Goal: Transaction & Acquisition: Purchase product/service

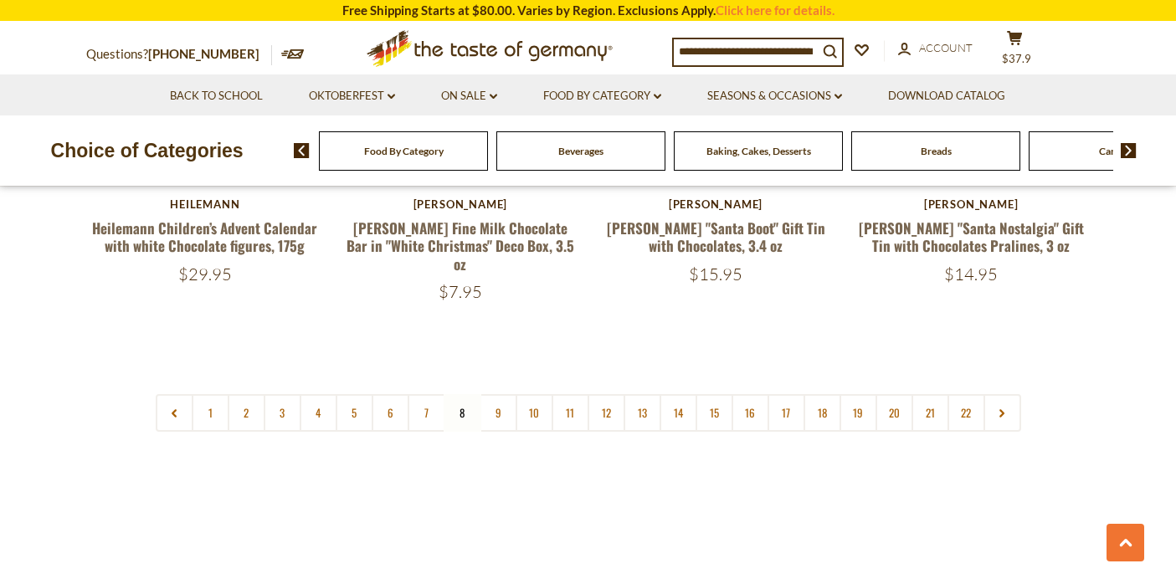
scroll to position [4035, 0]
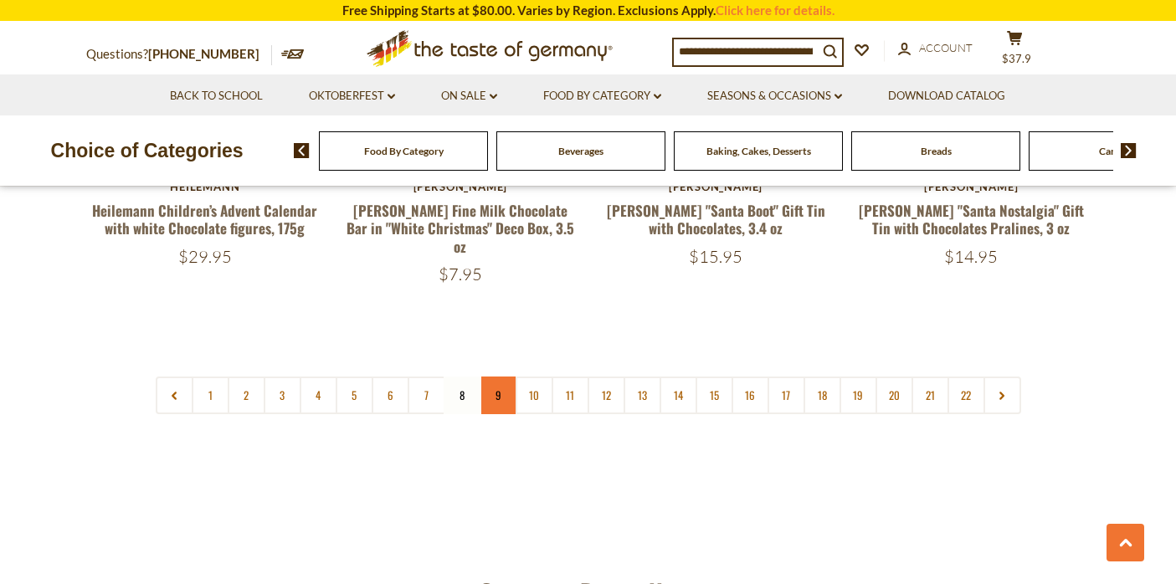
click at [489, 377] on link "9" at bounding box center [499, 396] width 38 height 38
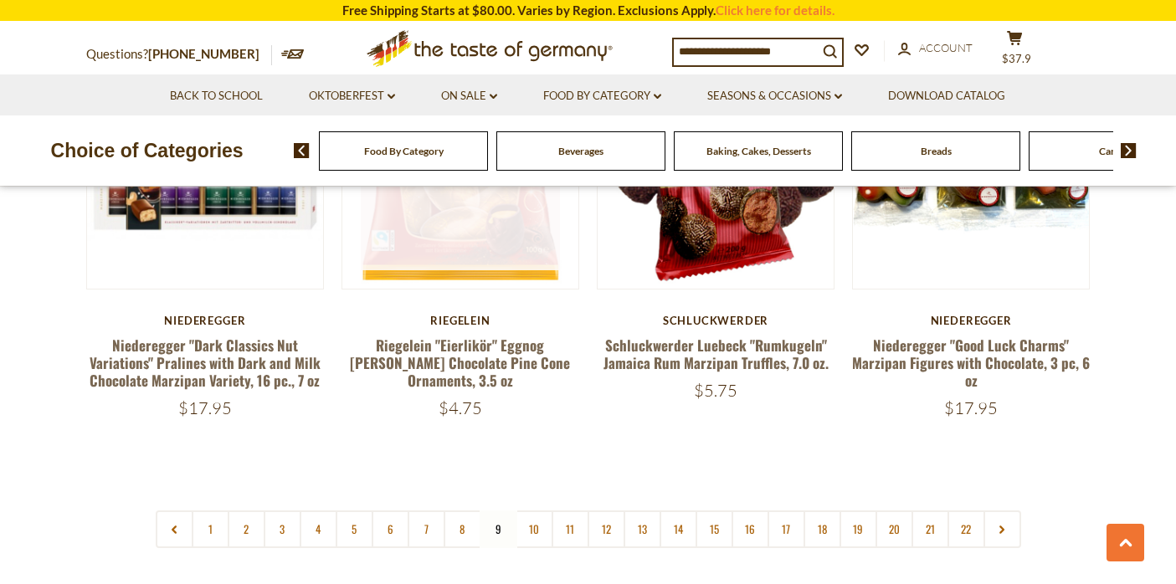
scroll to position [4008, 0]
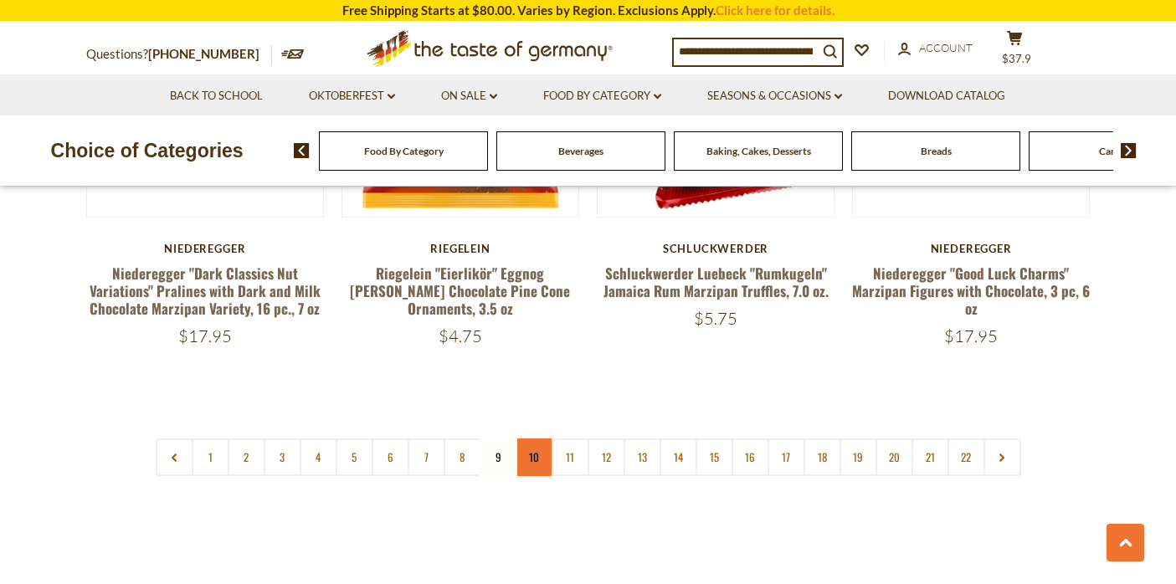
click at [542, 439] on link "10" at bounding box center [535, 458] width 38 height 38
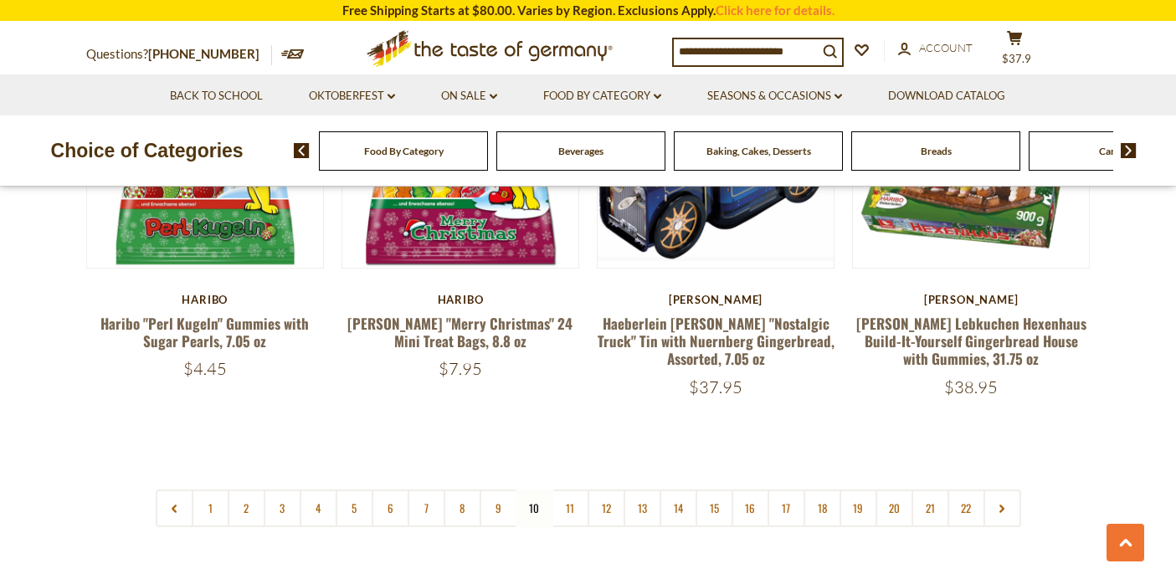
scroll to position [4147, 0]
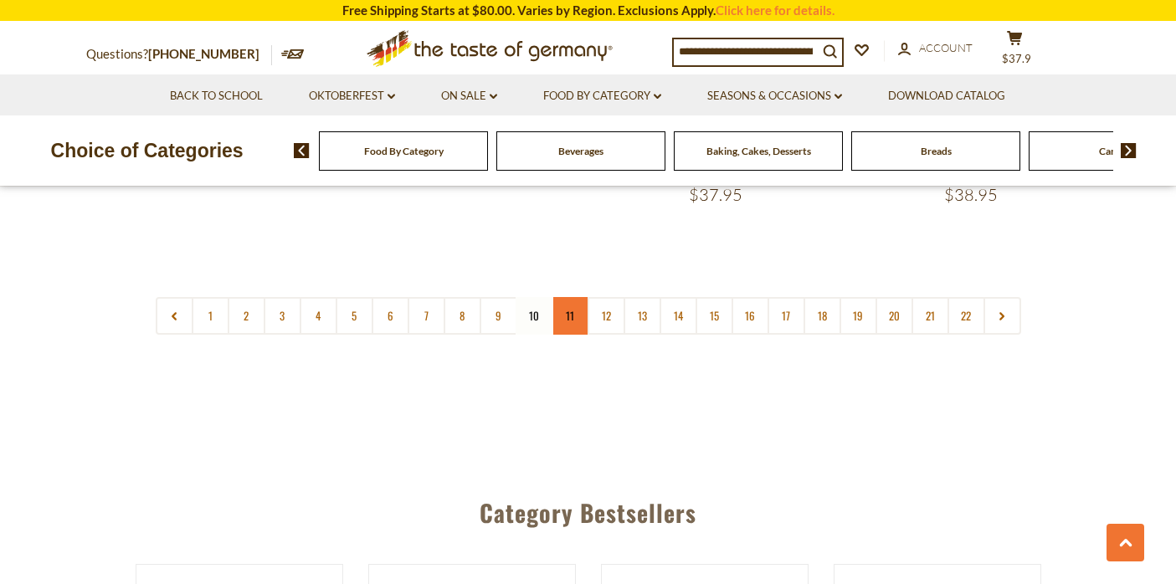
click at [569, 297] on link "11" at bounding box center [571, 316] width 38 height 38
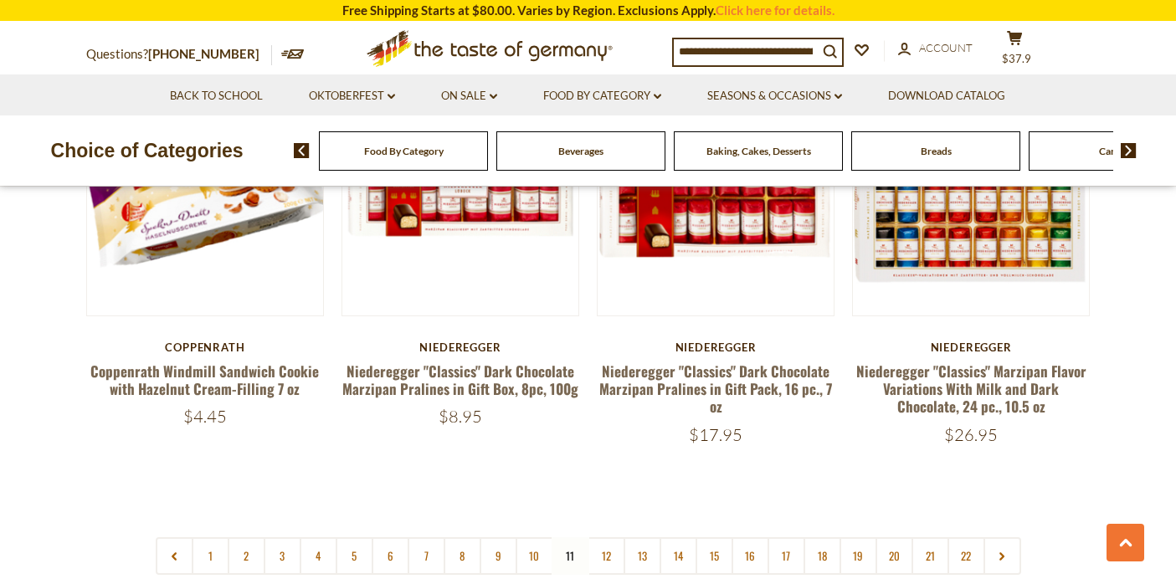
scroll to position [3987, 0]
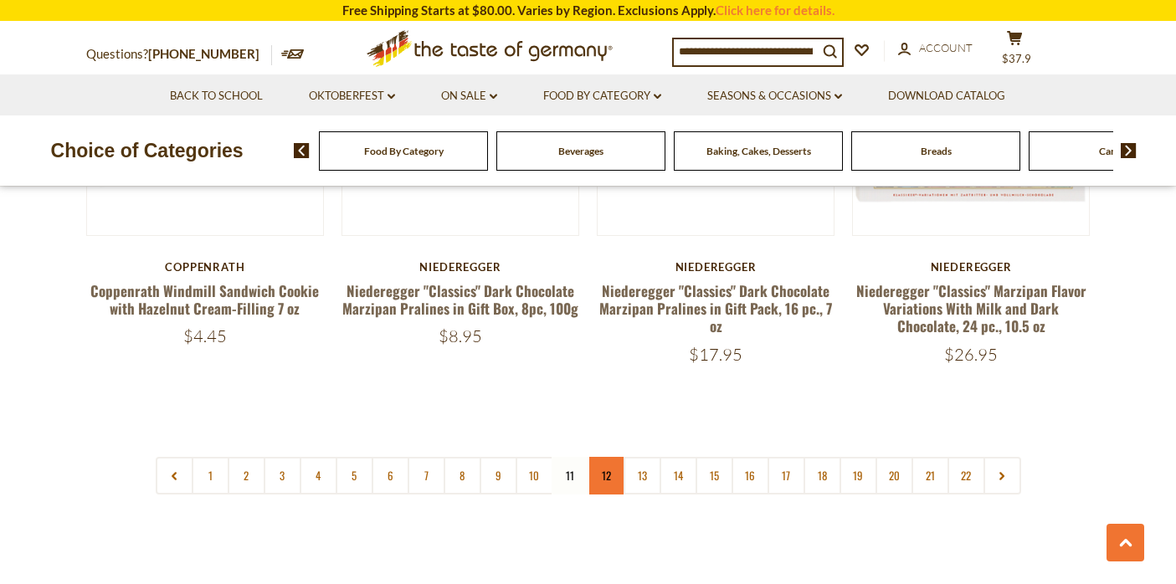
click at [600, 462] on link "12" at bounding box center [607, 476] width 38 height 38
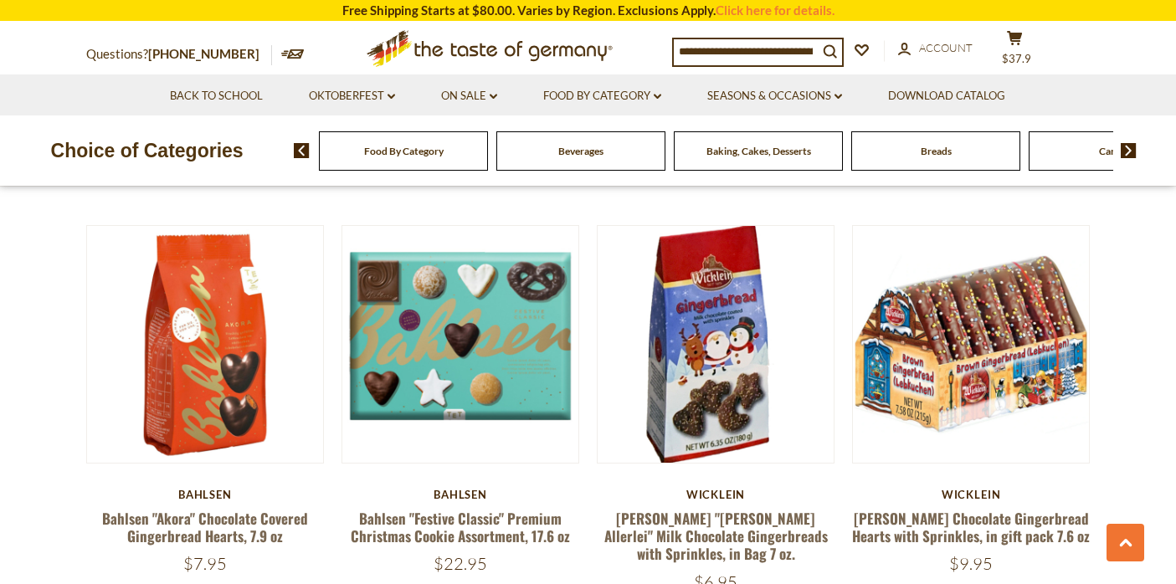
scroll to position [3760, 0]
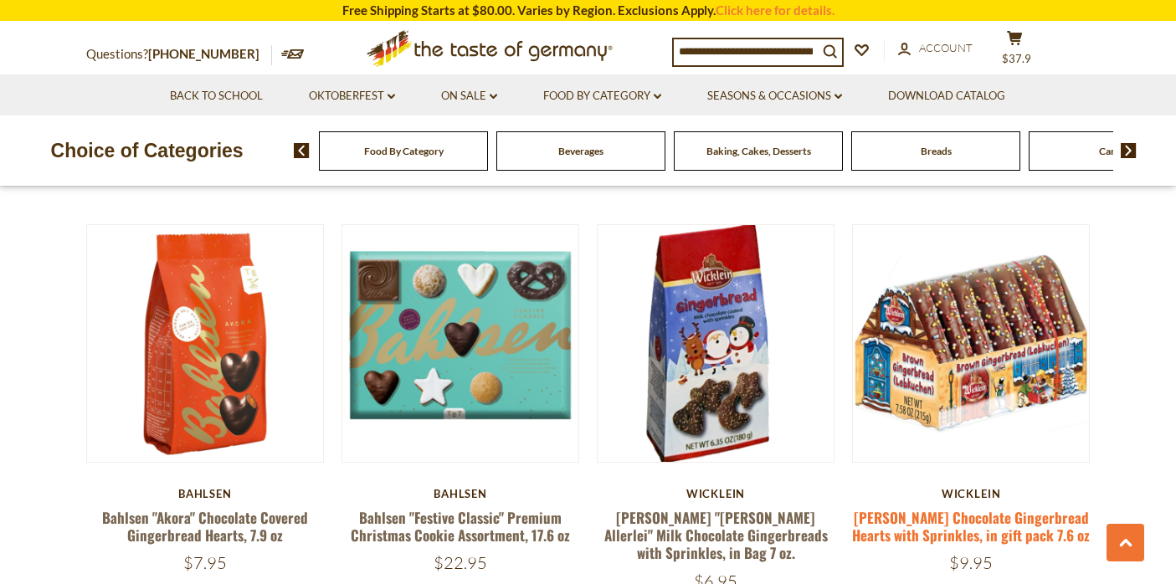
click at [978, 507] on link "[PERSON_NAME] Chocolate Gingerbread Hearts with Sprinkles, in gift pack 7.6 oz" at bounding box center [971, 526] width 238 height 39
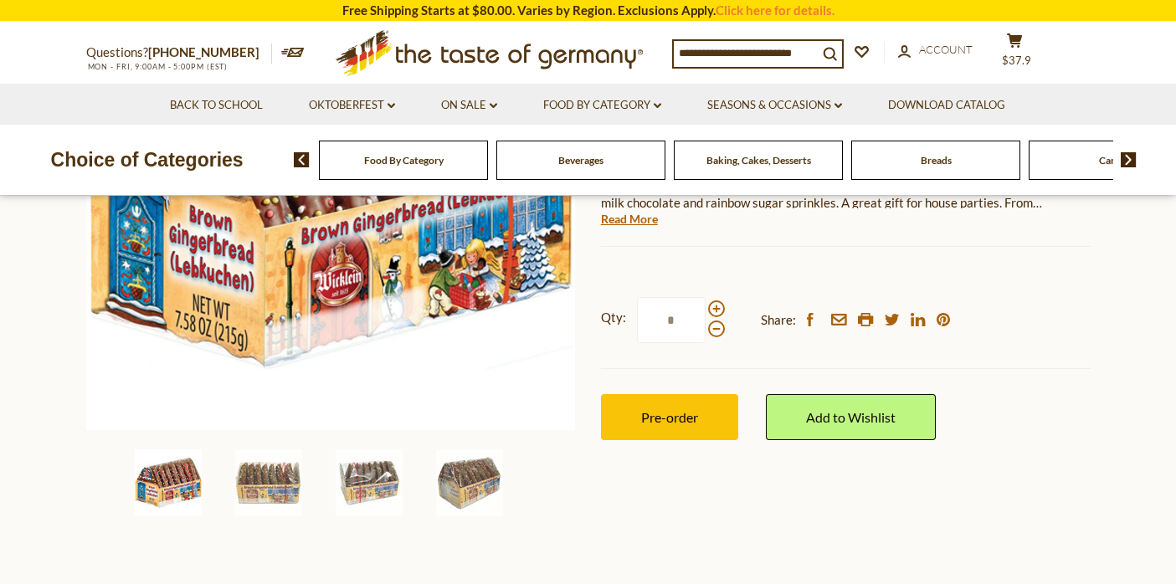
scroll to position [402, 0]
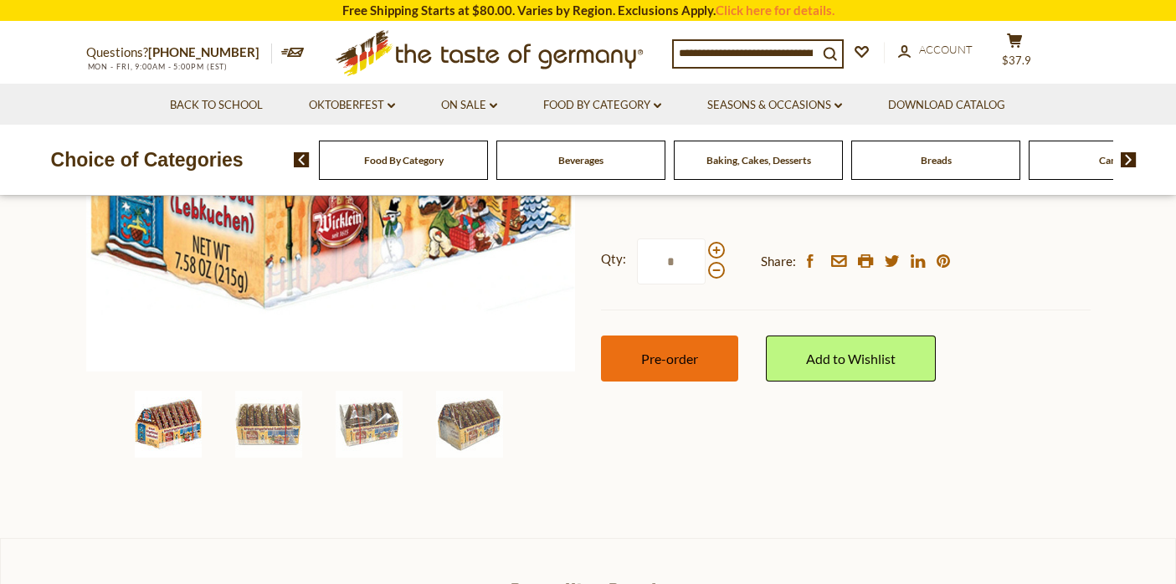
click at [700, 359] on button "Pre-order" at bounding box center [669, 359] width 137 height 46
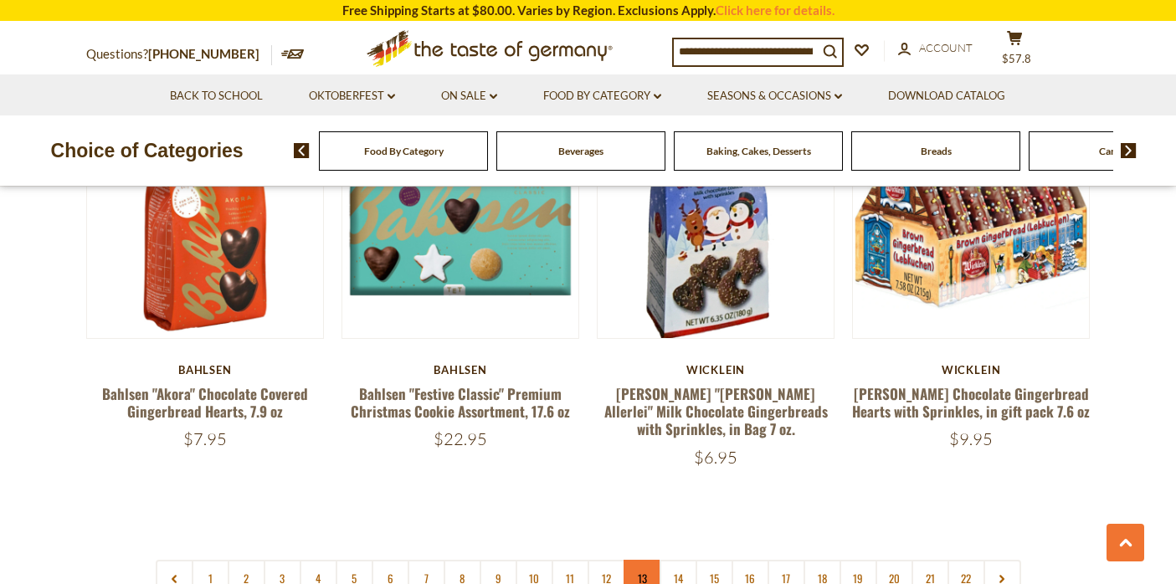
scroll to position [3885, 0]
click at [594, 559] on link "12" at bounding box center [607, 578] width 38 height 38
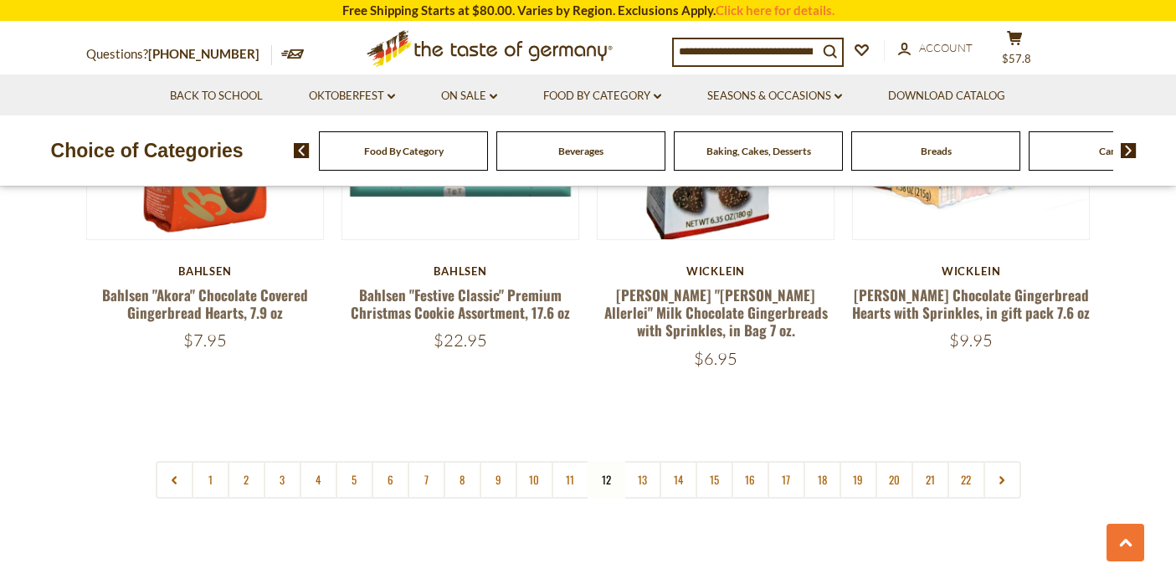
scroll to position [3969, 0]
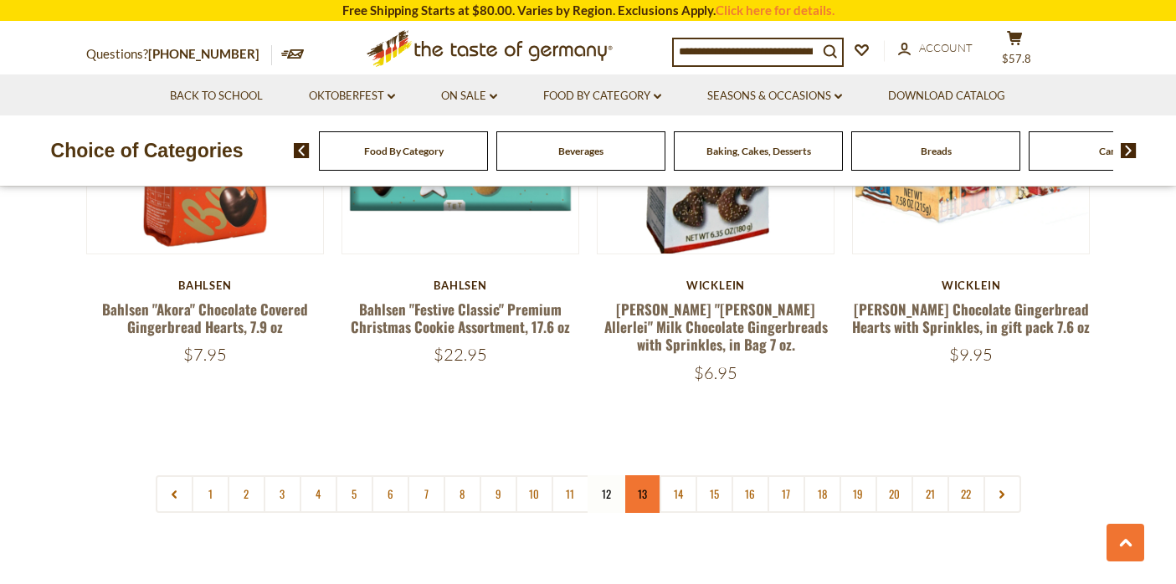
click at [642, 476] on link "13" at bounding box center [643, 495] width 38 height 38
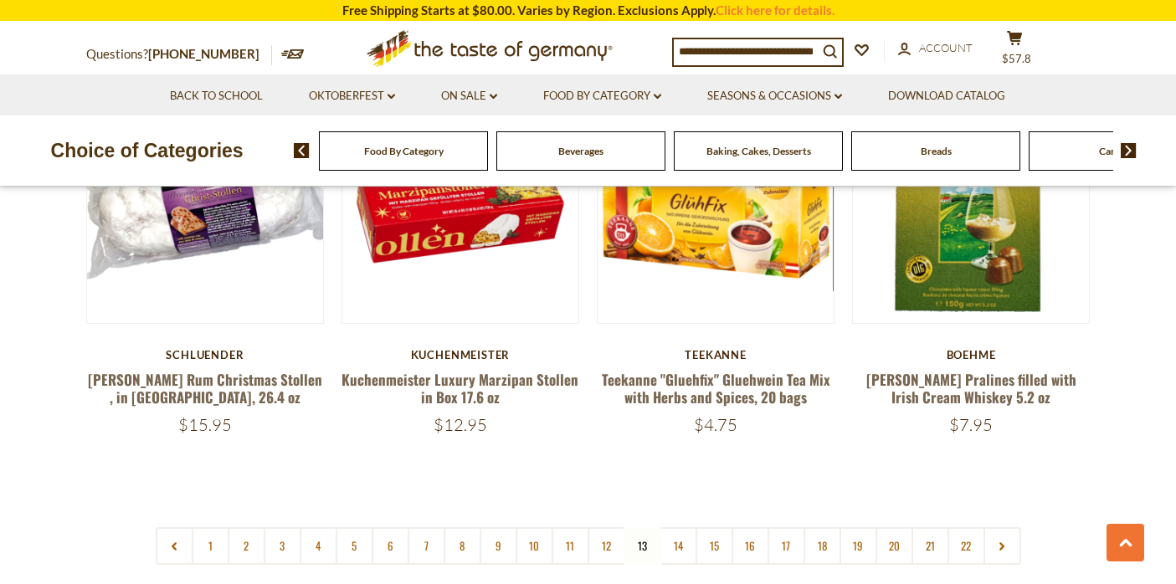
scroll to position [4086, 0]
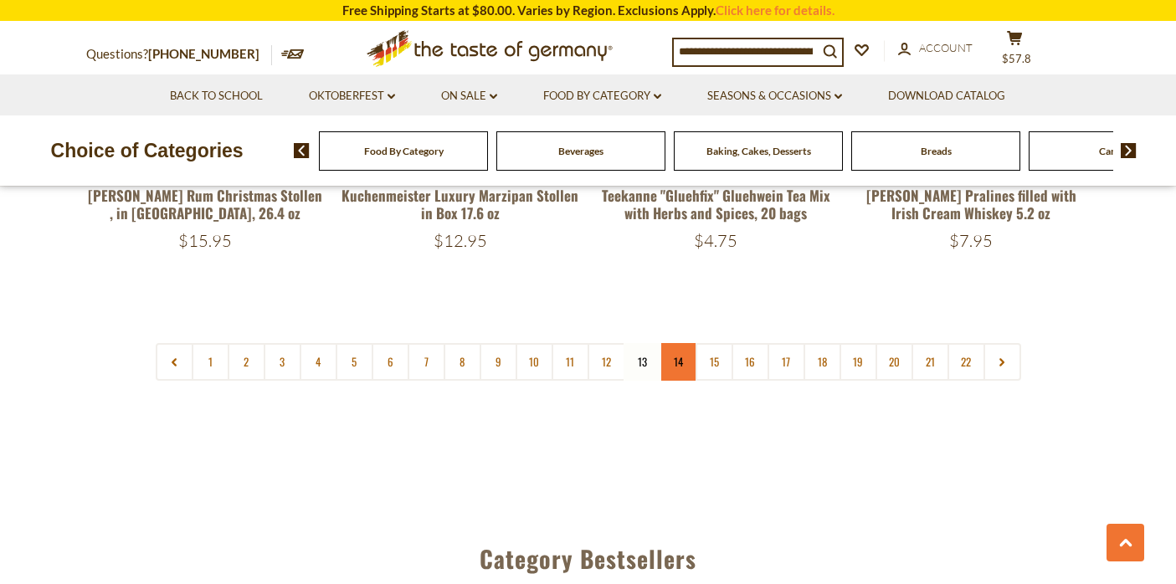
click at [678, 343] on link "14" at bounding box center [679, 362] width 38 height 38
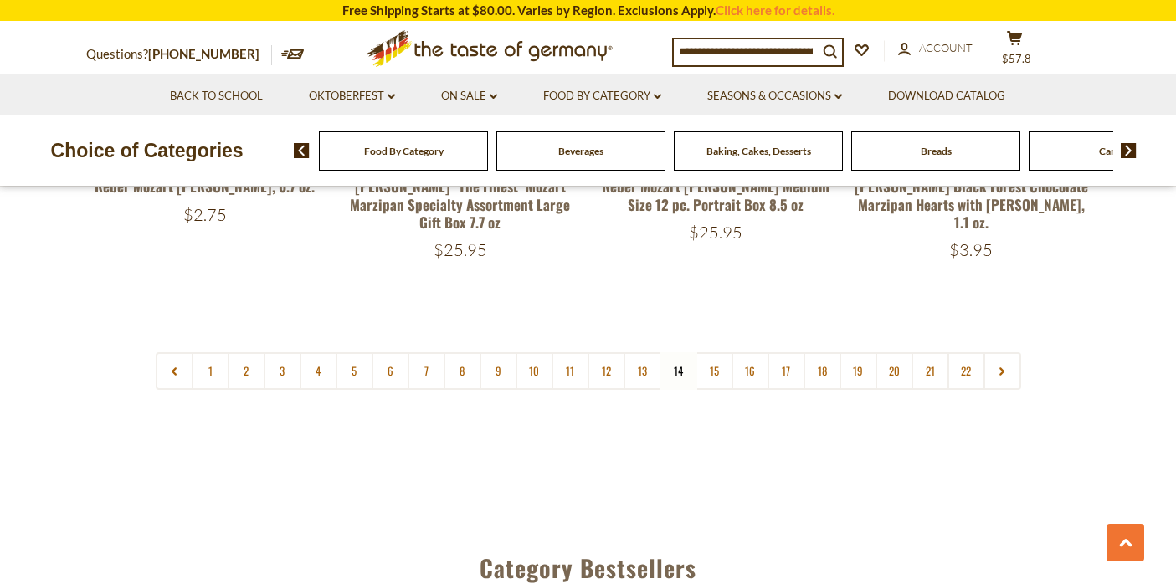
scroll to position [4184, 0]
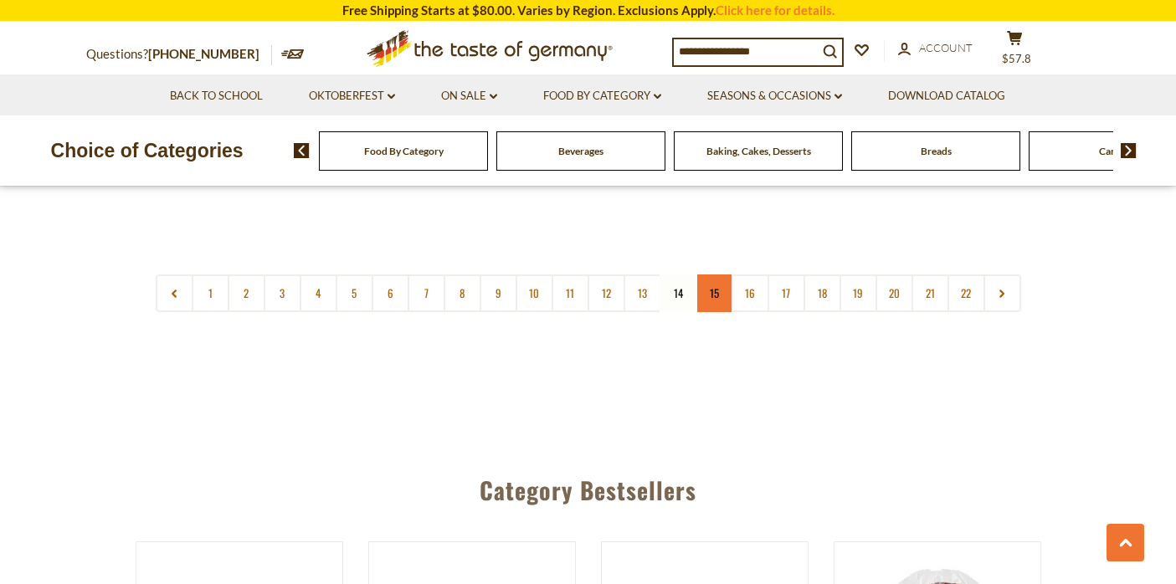
click at [708, 285] on link "15" at bounding box center [715, 294] width 38 height 38
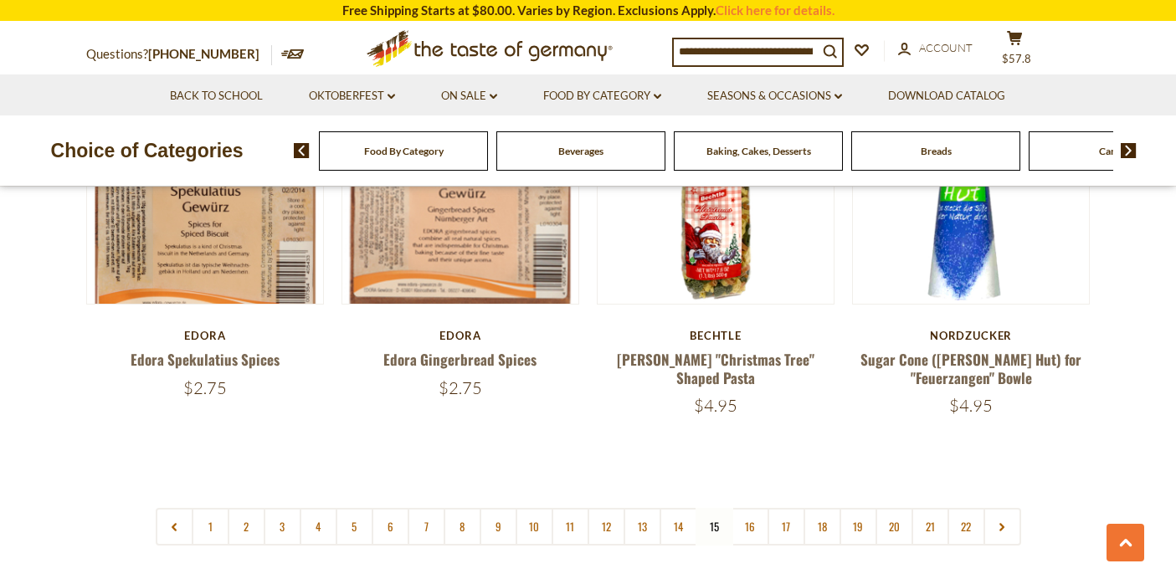
scroll to position [3921, 0]
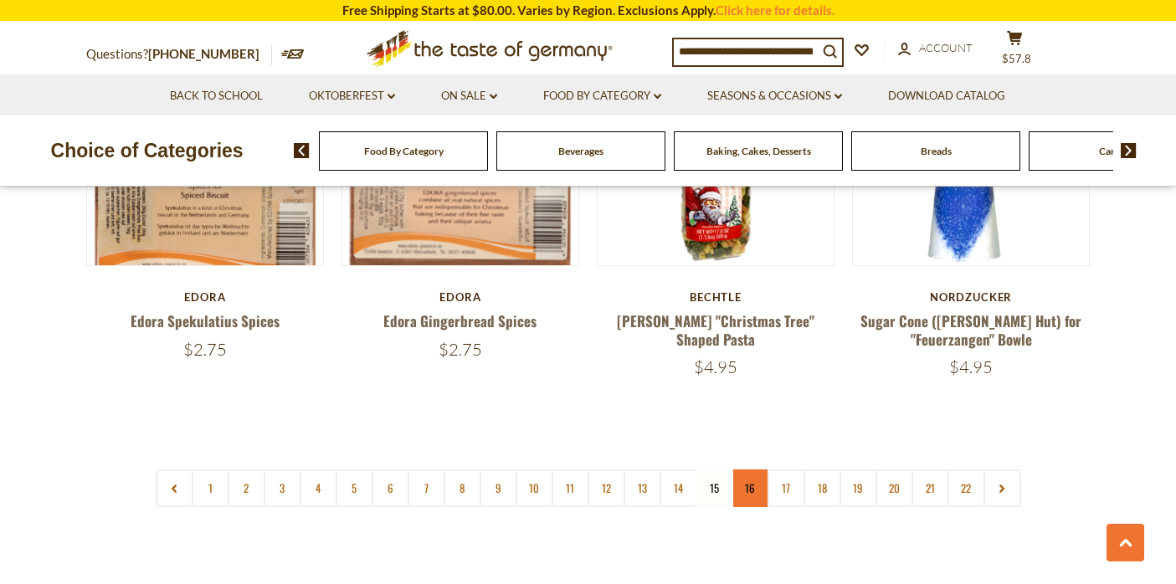
click at [754, 470] on link "16" at bounding box center [751, 489] width 38 height 38
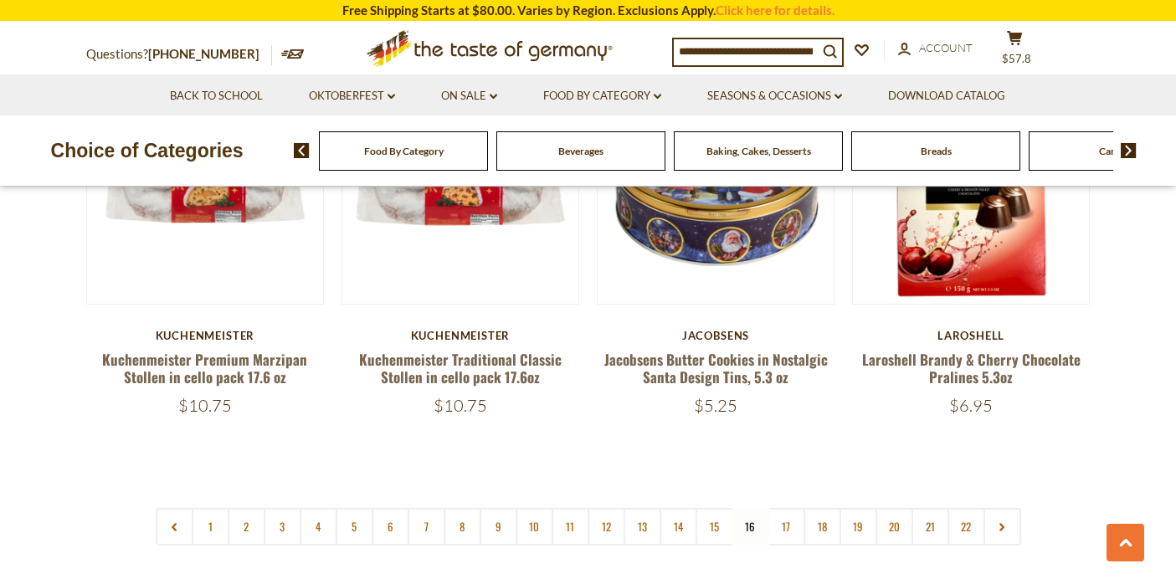
scroll to position [3934, 0]
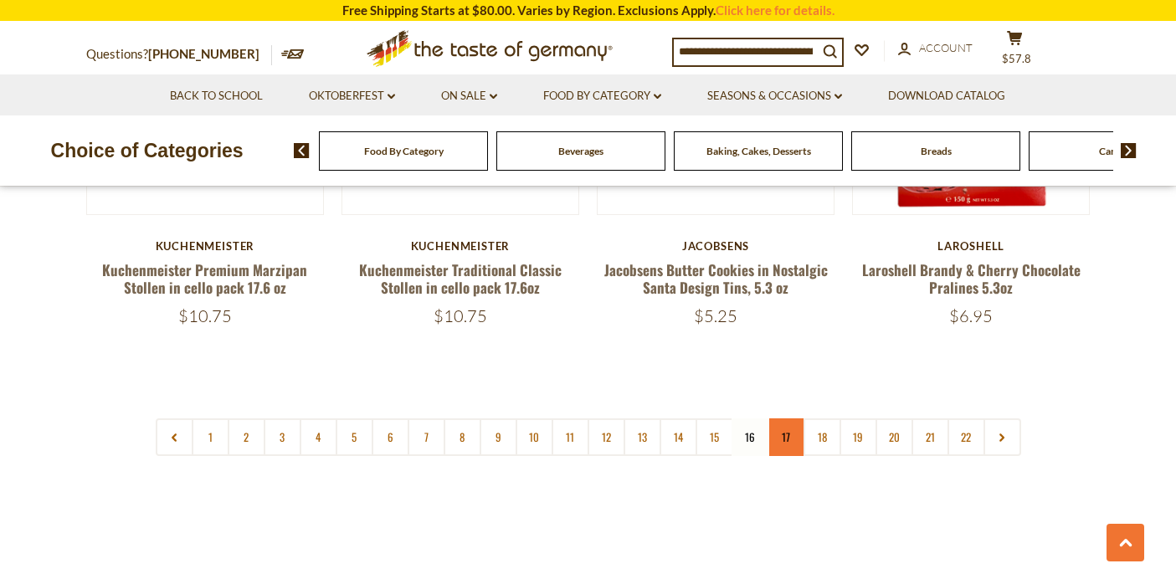
click at [786, 419] on link "17" at bounding box center [787, 438] width 38 height 38
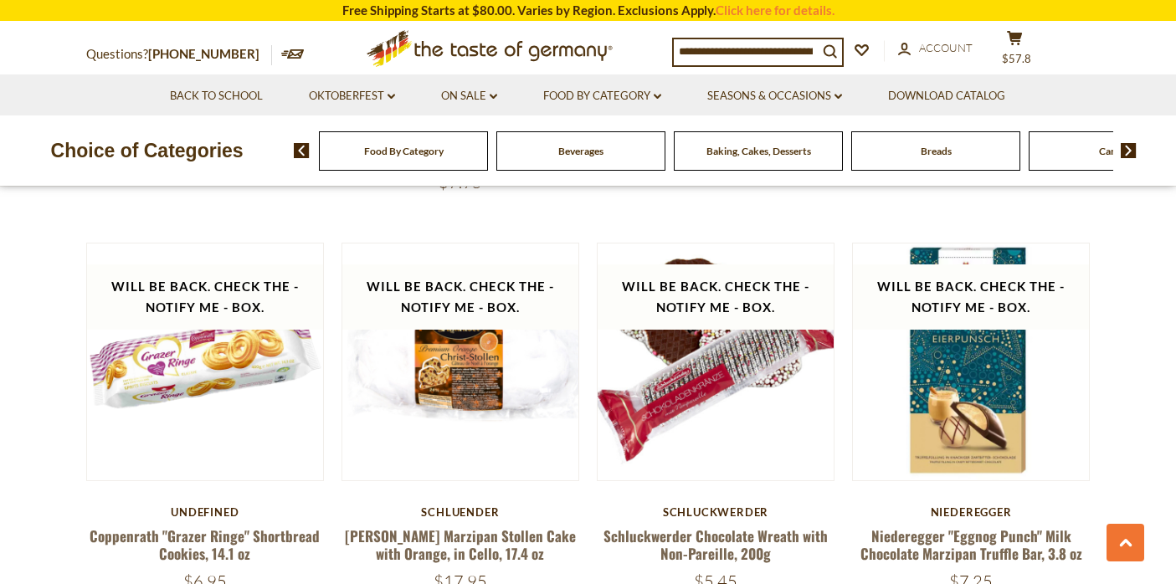
scroll to position [3864, 0]
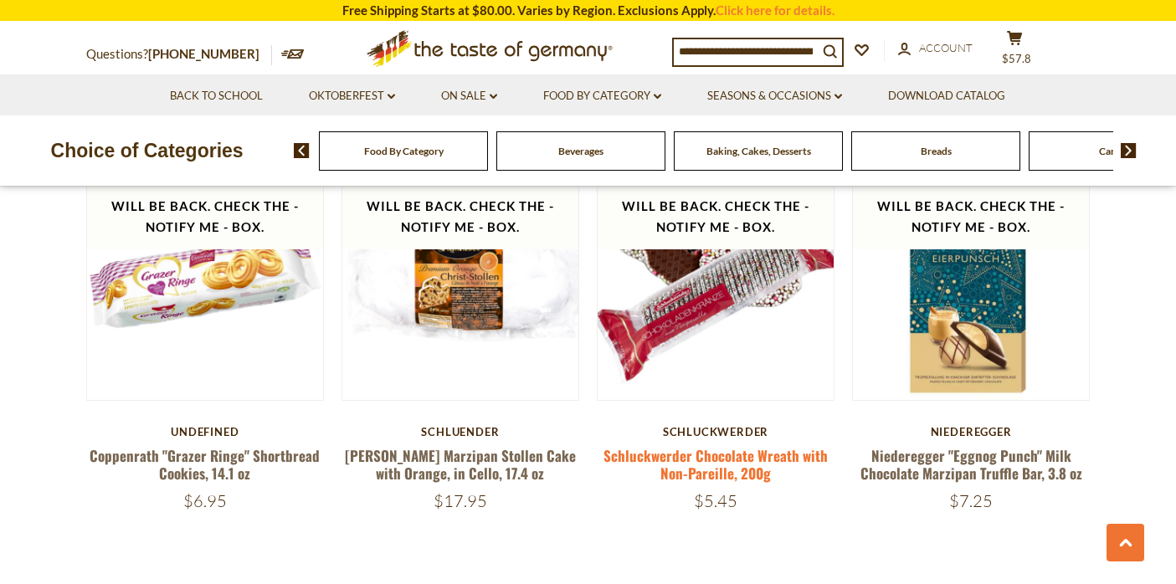
click at [695, 445] on link "Schluckwerder Chocolate Wreath with Non-Pareille, 200g" at bounding box center [716, 464] width 224 height 39
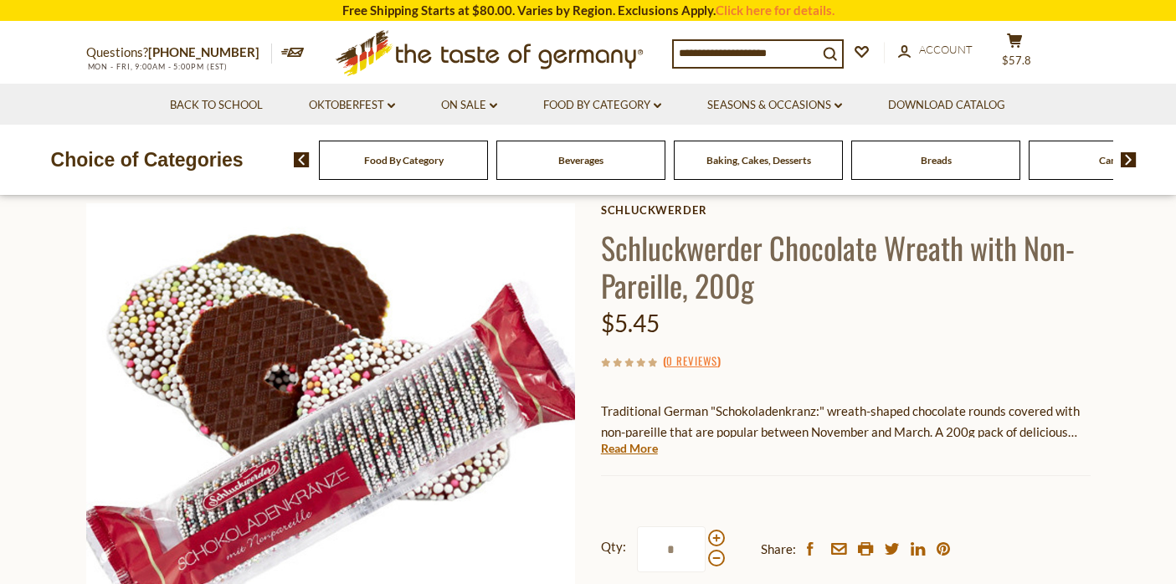
scroll to position [272, 0]
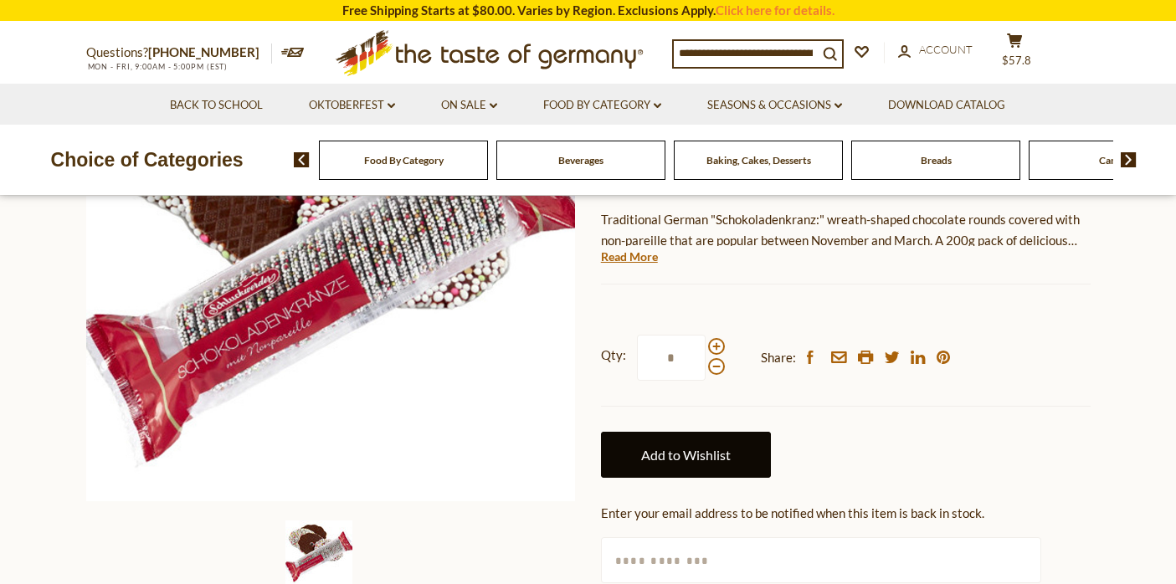
click at [677, 454] on link "Add to Wishlist" at bounding box center [686, 455] width 170 height 46
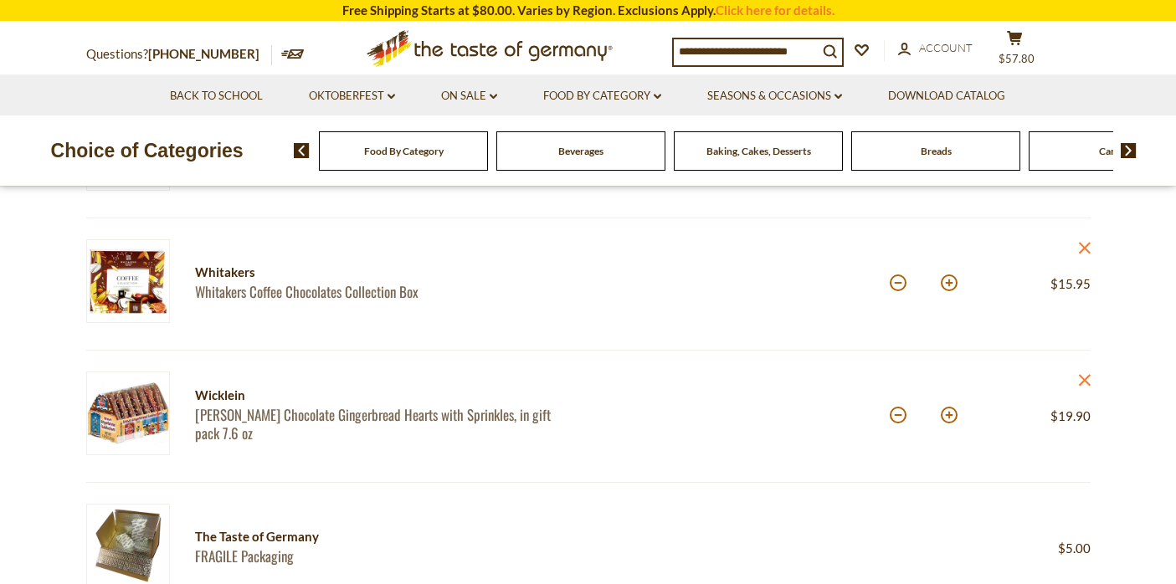
scroll to position [461, 0]
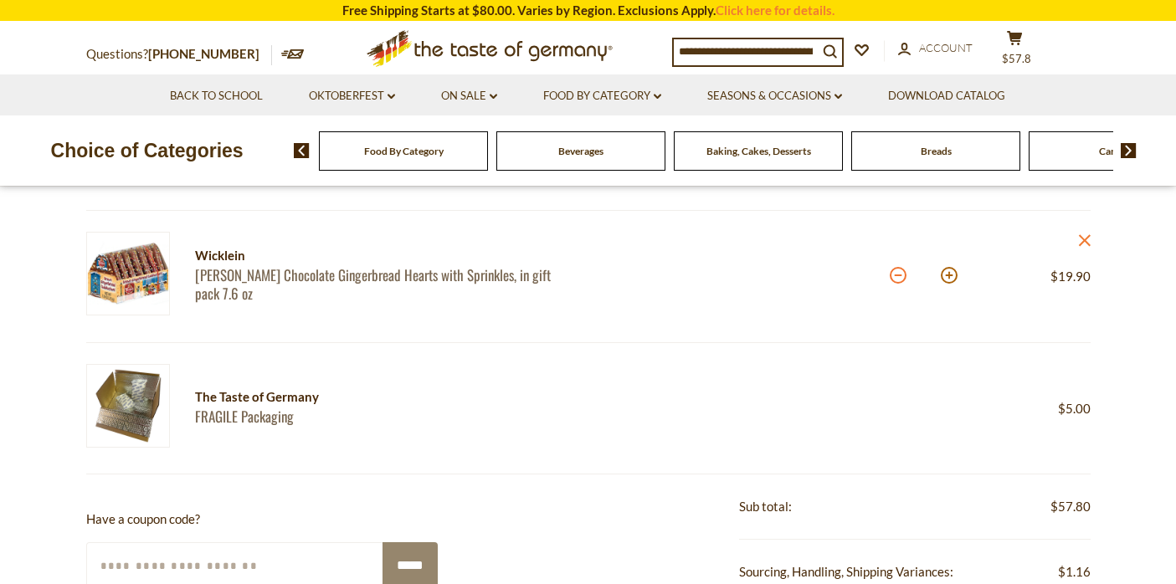
click at [900, 276] on button at bounding box center [898, 275] width 17 height 17
type input "*"
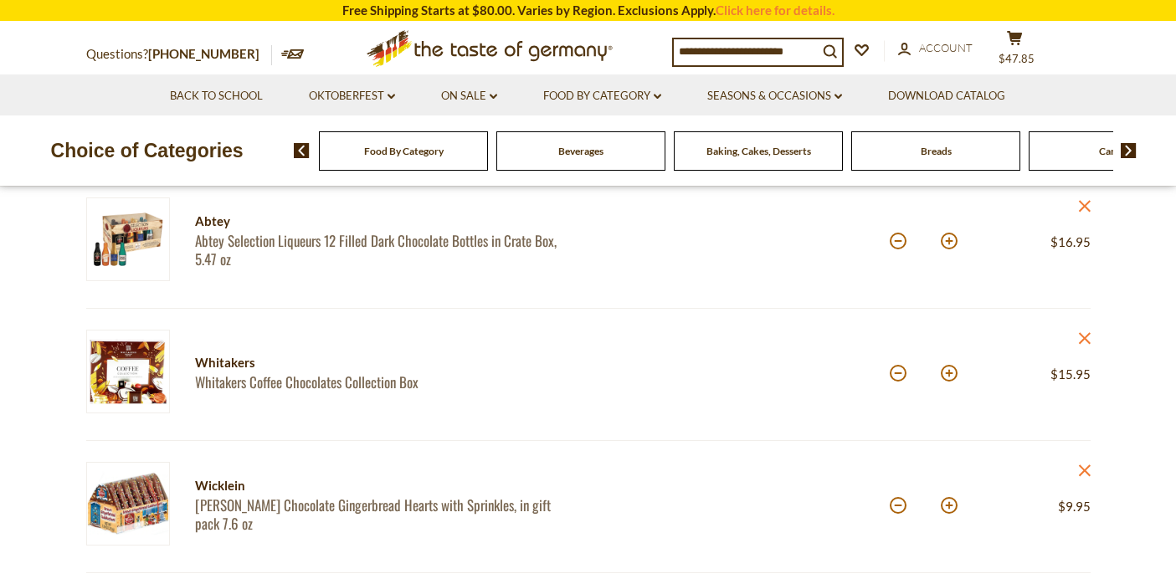
scroll to position [219, 0]
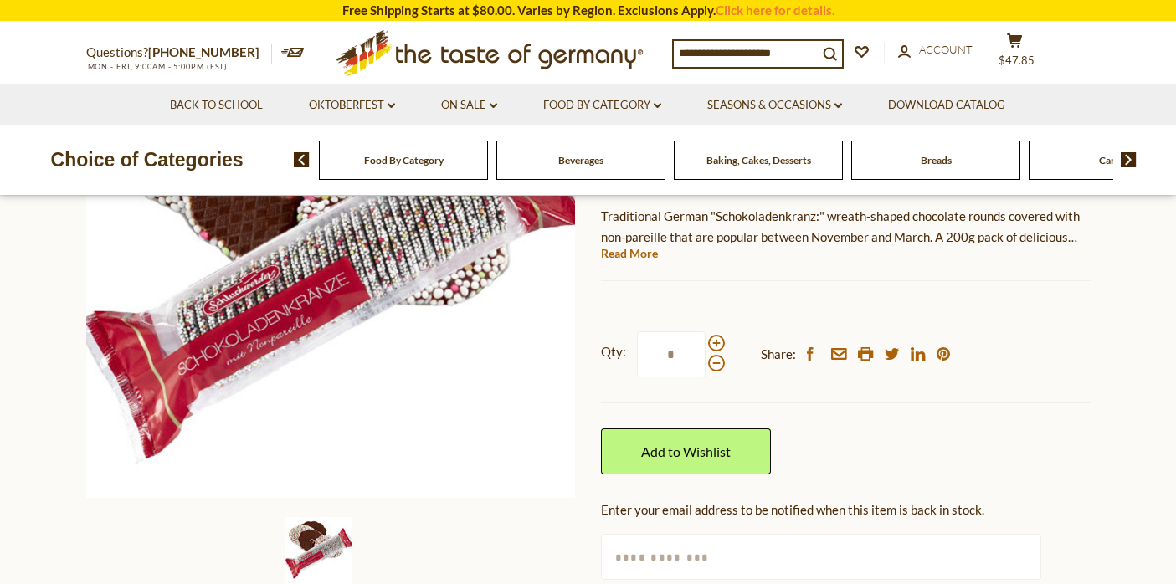
scroll to position [279, 0]
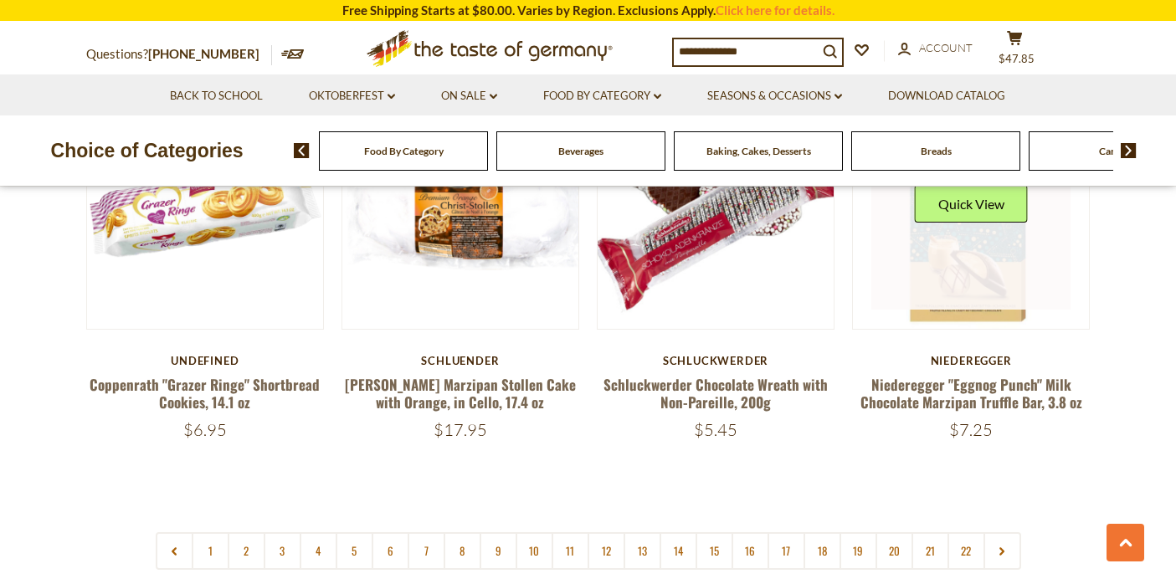
scroll to position [4008, 0]
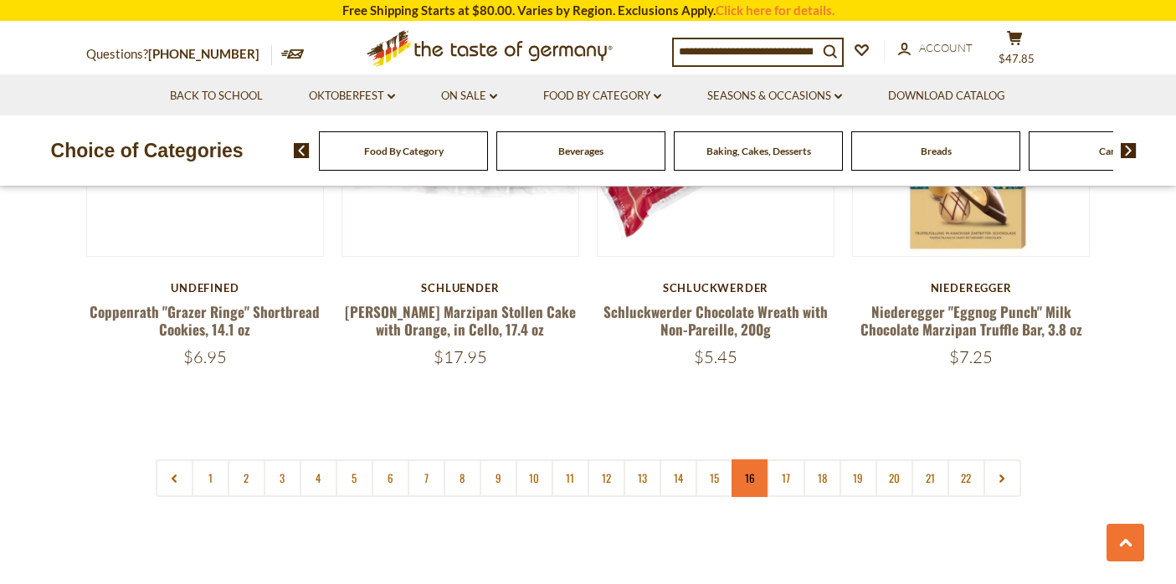
click at [750, 460] on link "16" at bounding box center [751, 479] width 38 height 38
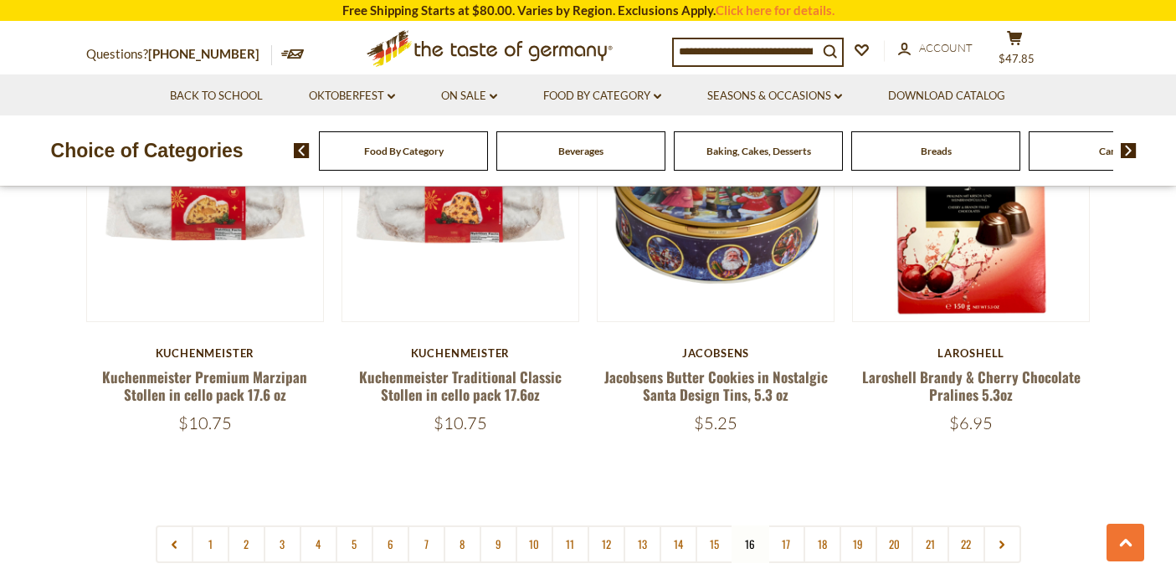
scroll to position [3925, 0]
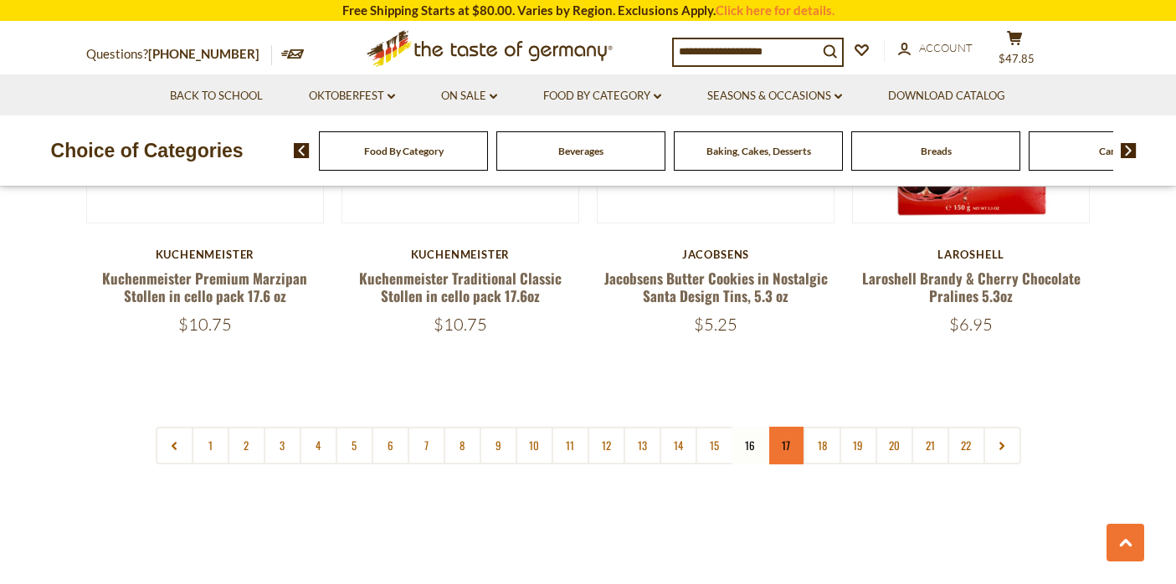
click at [790, 427] on link "17" at bounding box center [787, 446] width 38 height 38
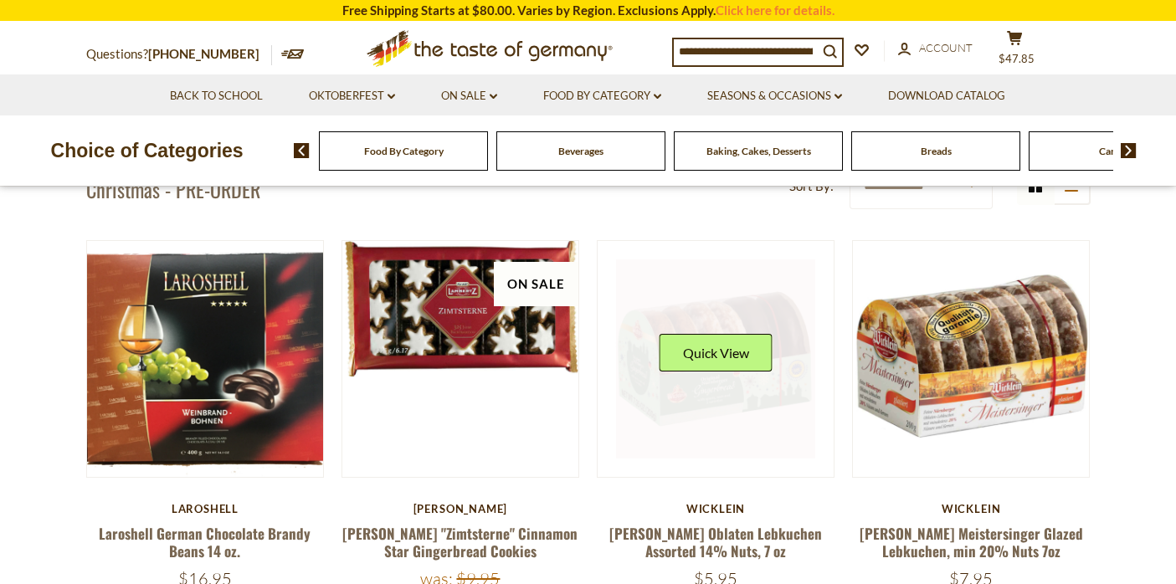
scroll to position [391, 0]
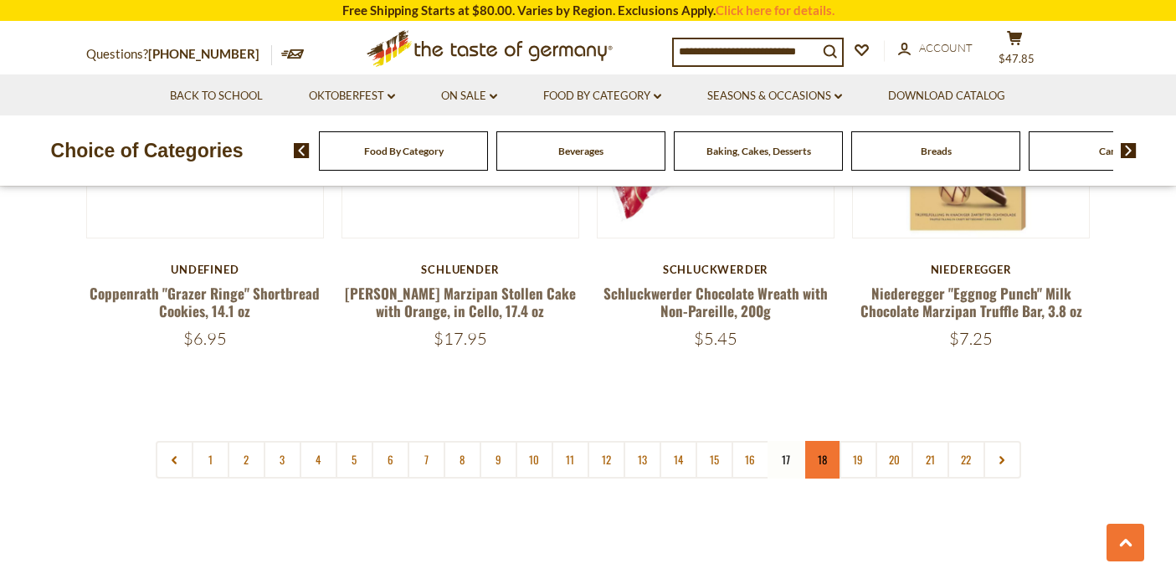
click at [818, 441] on link "18" at bounding box center [823, 460] width 38 height 38
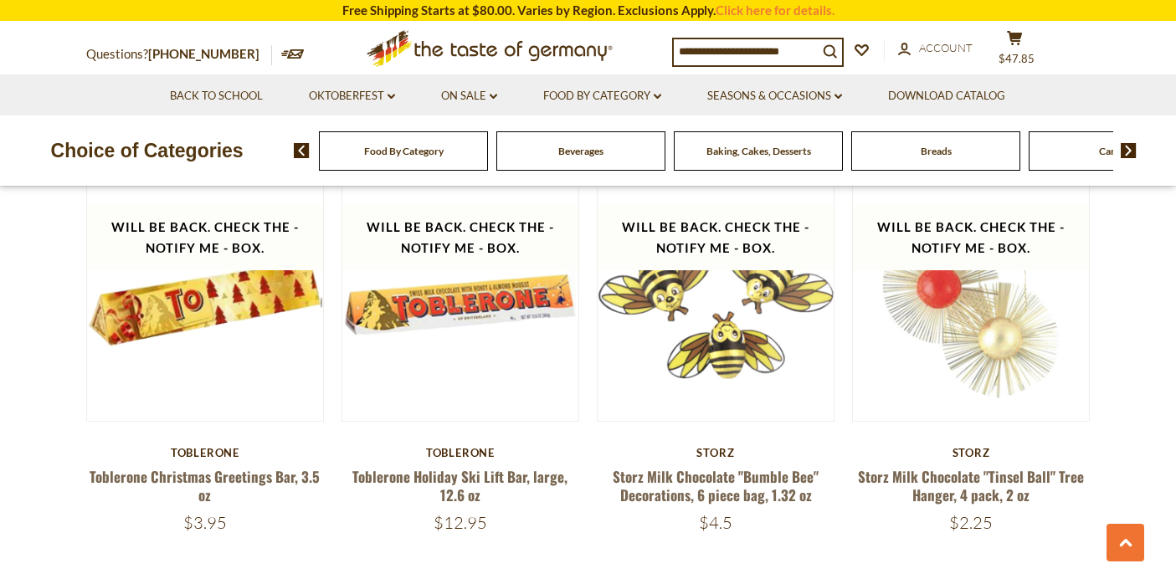
scroll to position [4053, 0]
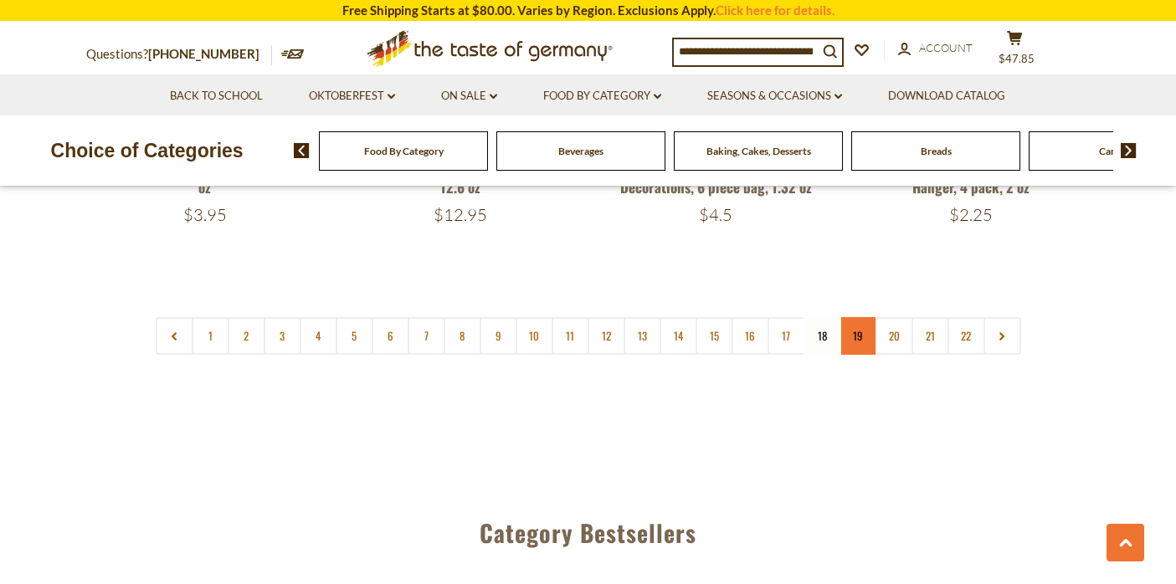
click at [852, 317] on link "19" at bounding box center [859, 336] width 38 height 38
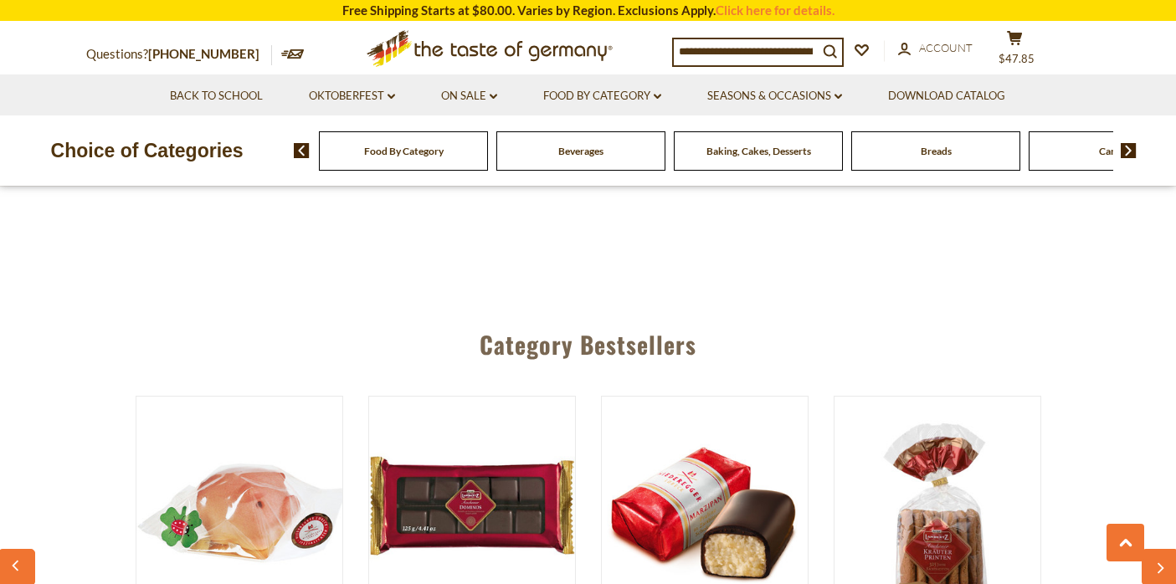
scroll to position [4068, 0]
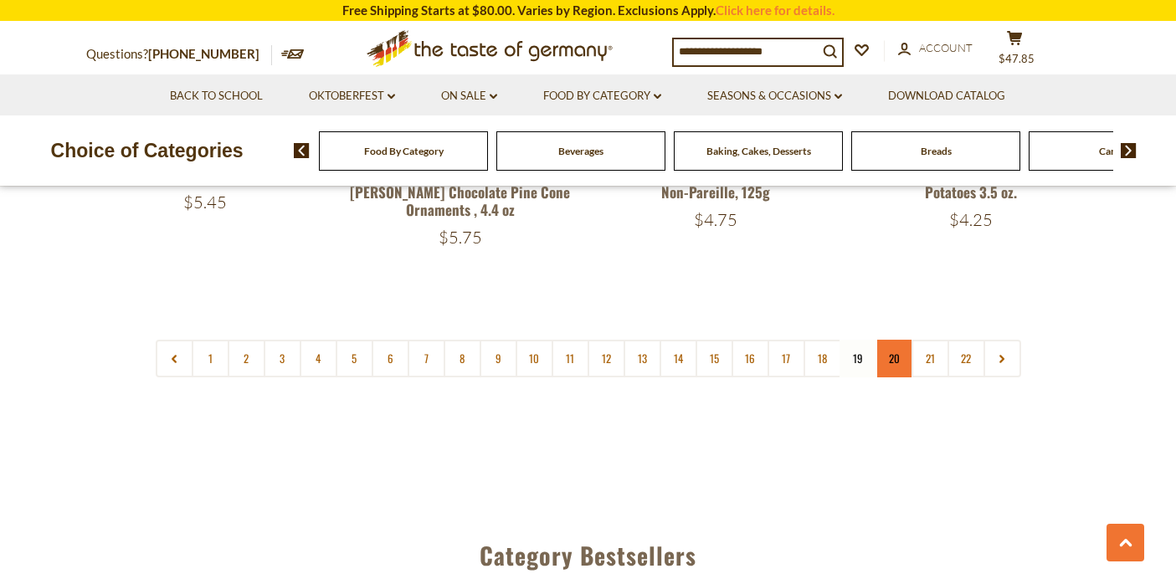
click at [888, 340] on link "20" at bounding box center [895, 359] width 38 height 38
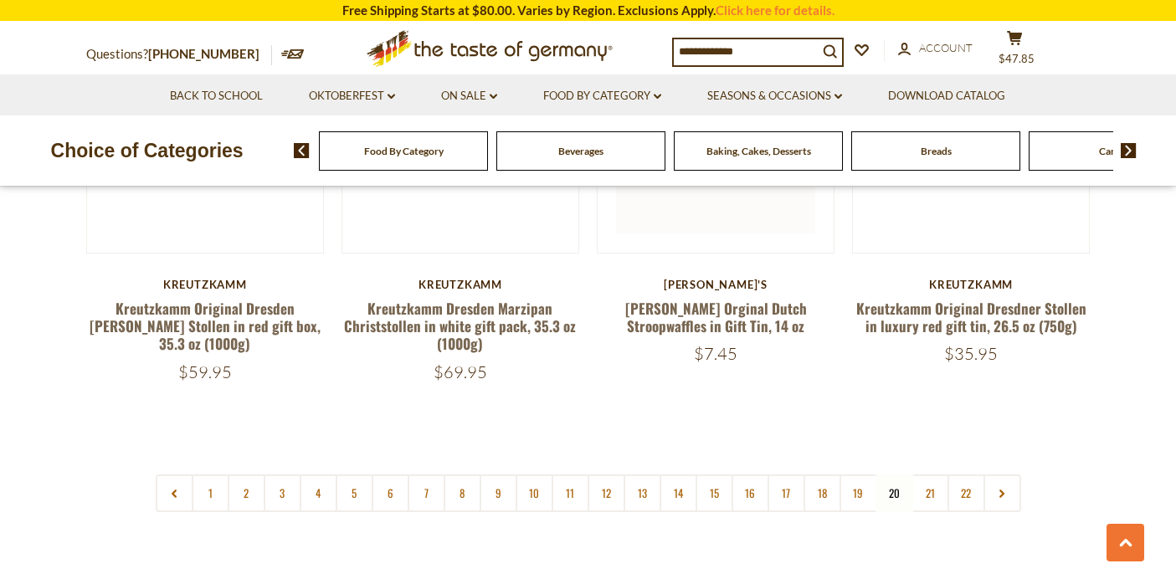
scroll to position [4059, 0]
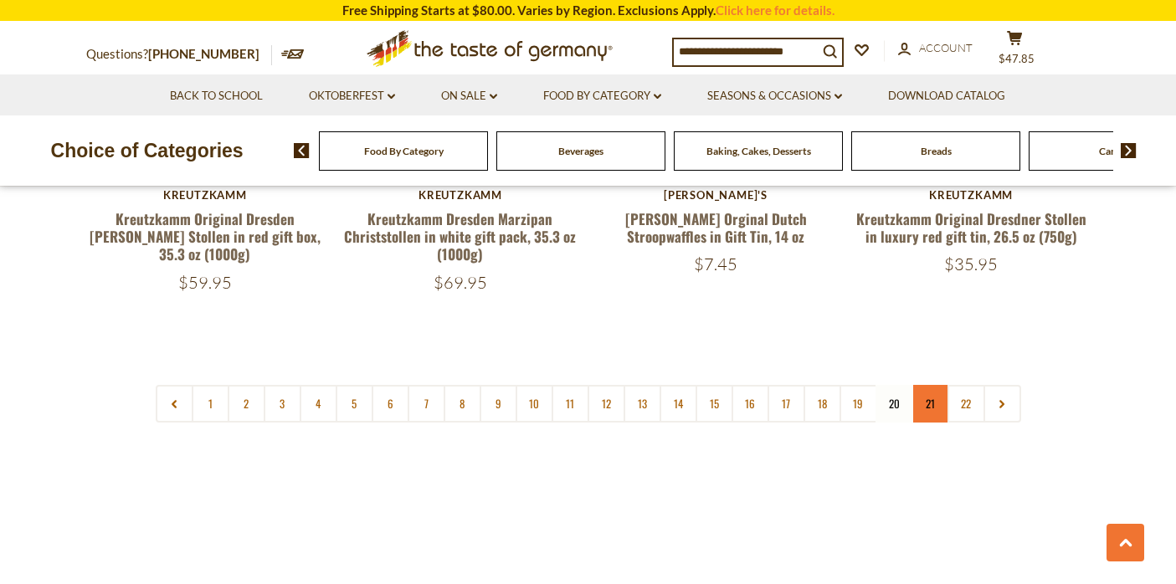
click at [932, 385] on link "21" at bounding box center [931, 404] width 38 height 38
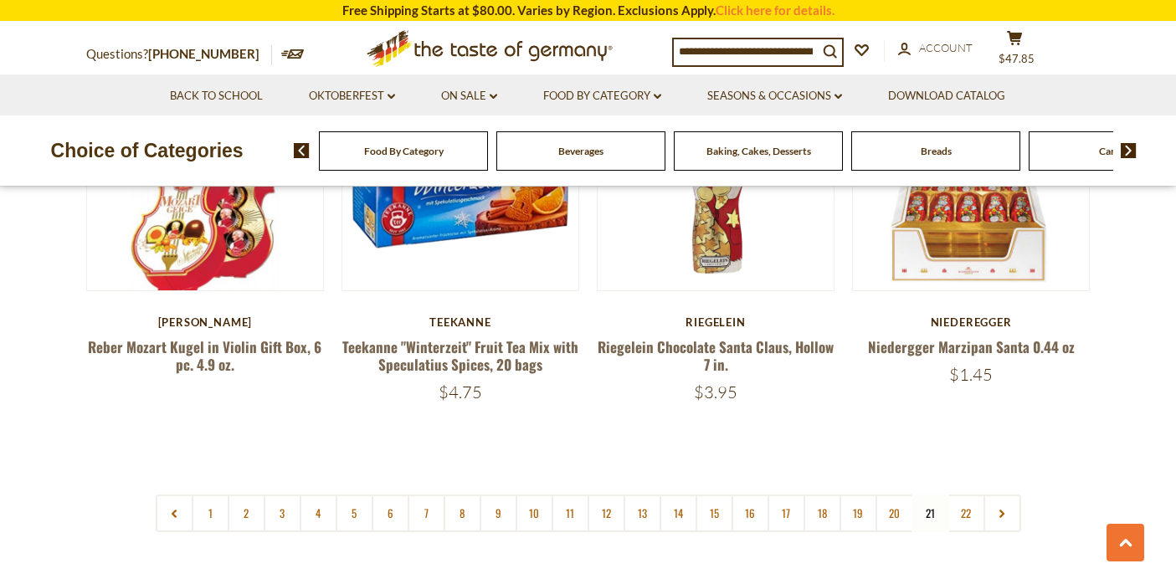
scroll to position [4053, 0]
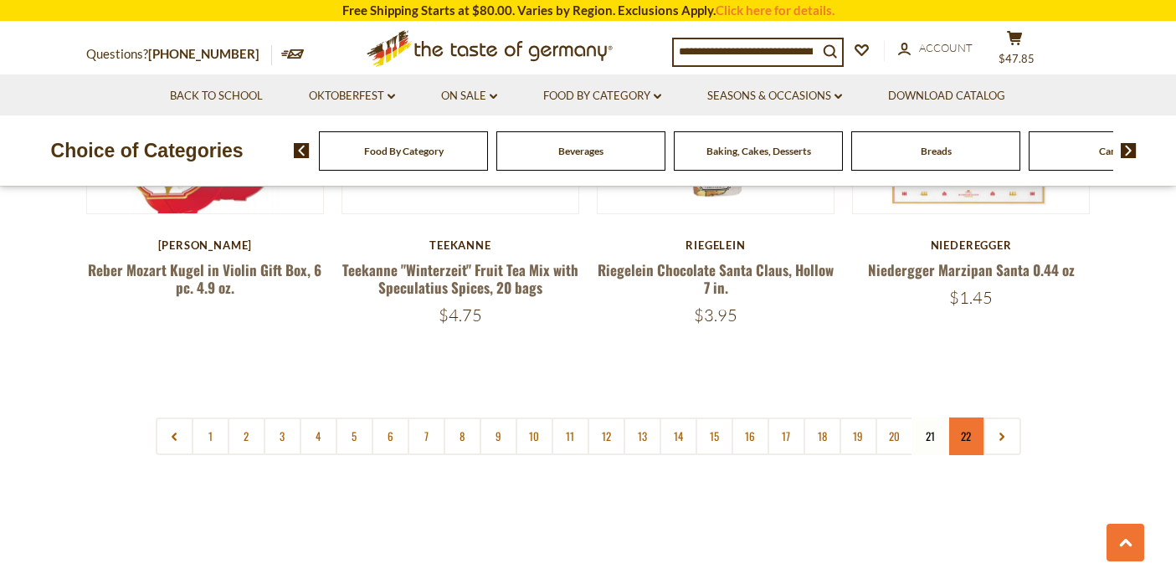
click at [969, 418] on link "22" at bounding box center [967, 437] width 38 height 38
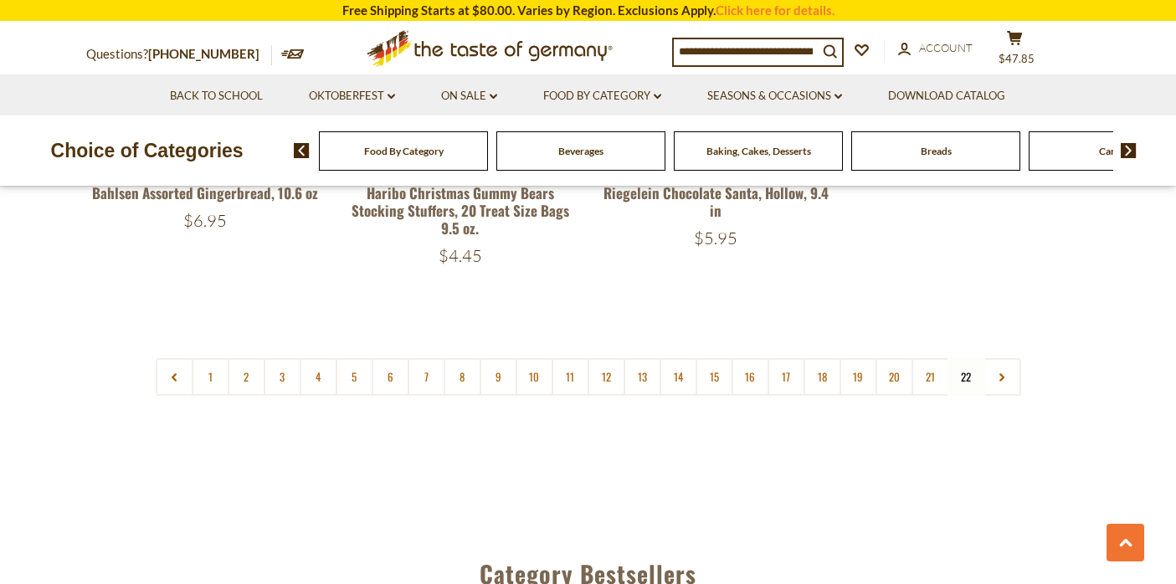
scroll to position [1807, 0]
